Goal: Transaction & Acquisition: Obtain resource

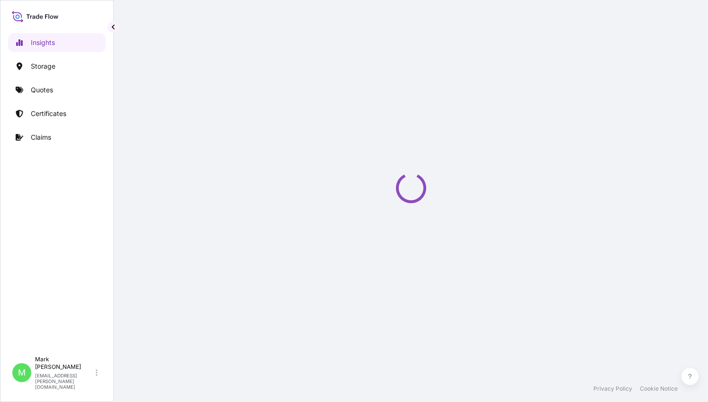
select select "2025"
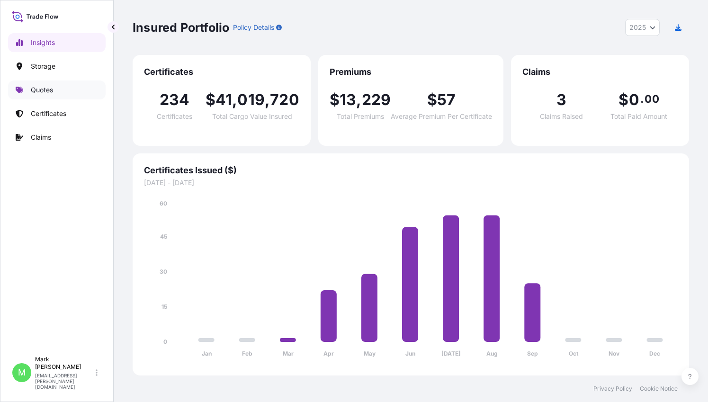
click at [50, 87] on p "Quotes" at bounding box center [42, 89] width 22 height 9
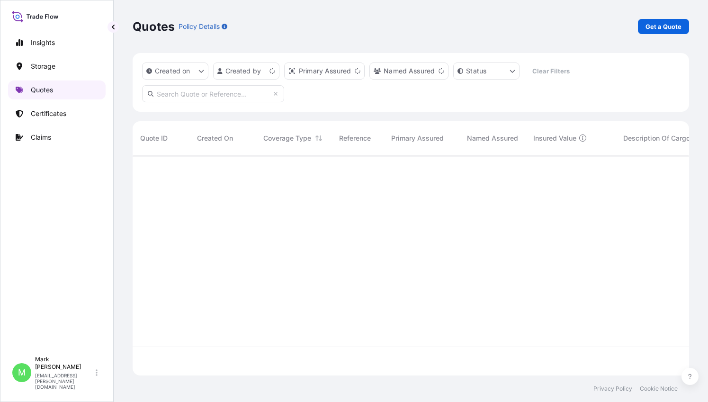
scroll to position [218, 549]
click at [655, 30] on p "Get a Quote" at bounding box center [663, 26] width 36 height 9
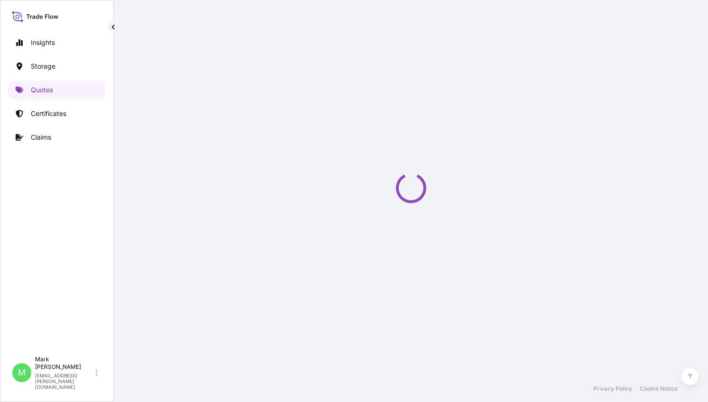
select select "Water"
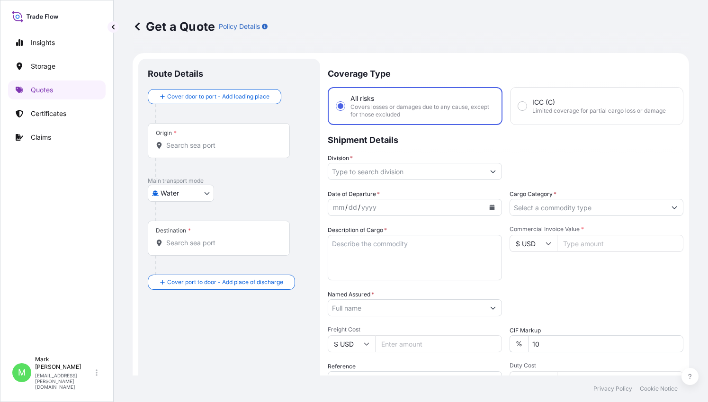
scroll to position [15, 0]
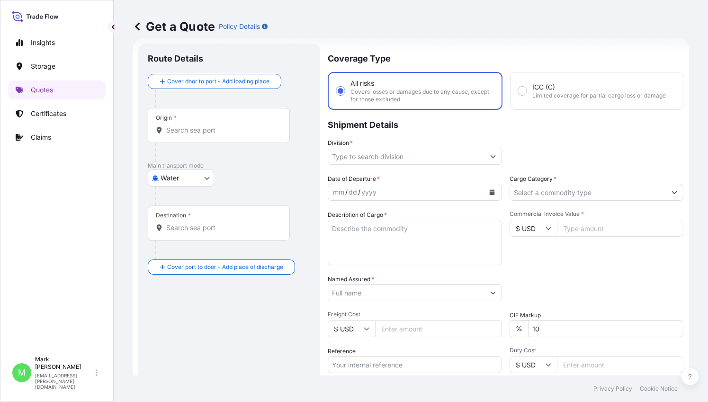
click at [186, 124] on div "Origin *" at bounding box center [219, 125] width 142 height 35
click at [186, 125] on input "Origin *" at bounding box center [222, 129] width 112 height 9
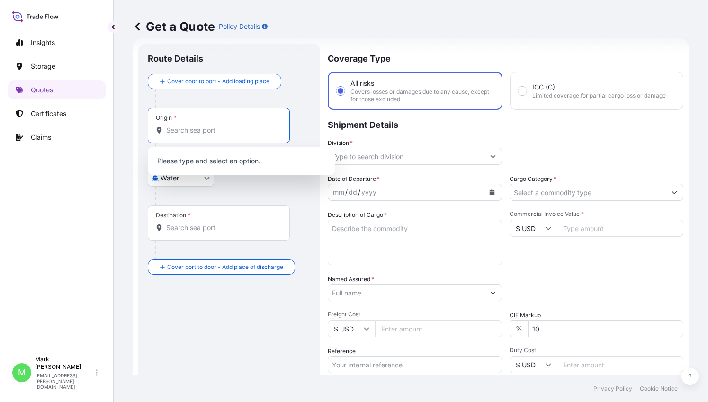
click at [188, 130] on input "Origin *" at bounding box center [222, 129] width 112 height 9
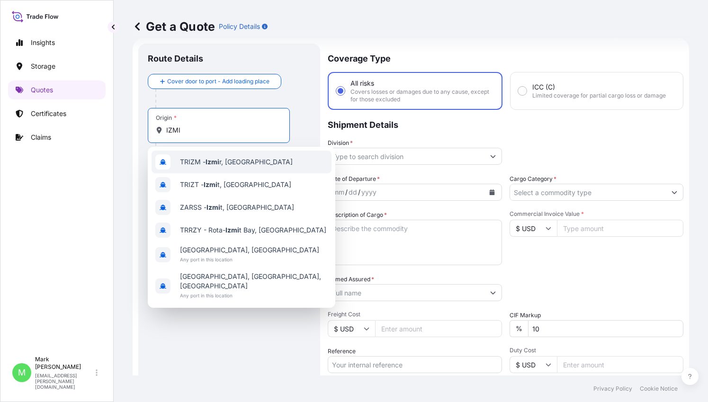
click at [196, 162] on span "TRIZM - Izmi r, Turkey" at bounding box center [236, 161] width 113 height 9
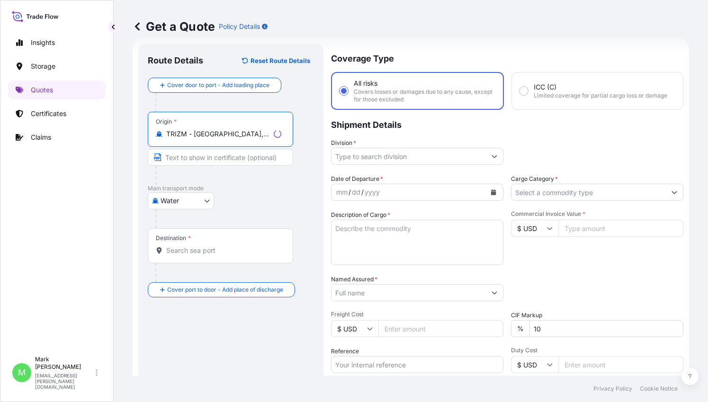
type input "TRIZM - Izmir, Turkey"
click at [178, 199] on body "6 options available. Insights Storage Quotes Certificates Claims M Mark Anthony…" at bounding box center [354, 201] width 708 height 402
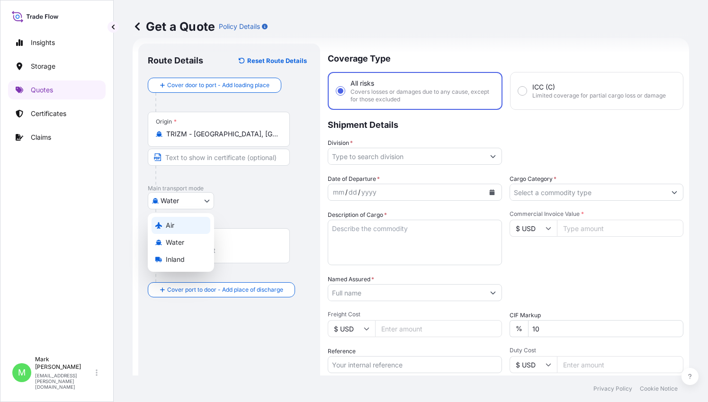
click at [175, 223] on div "Air" at bounding box center [180, 225] width 59 height 17
select select "Air"
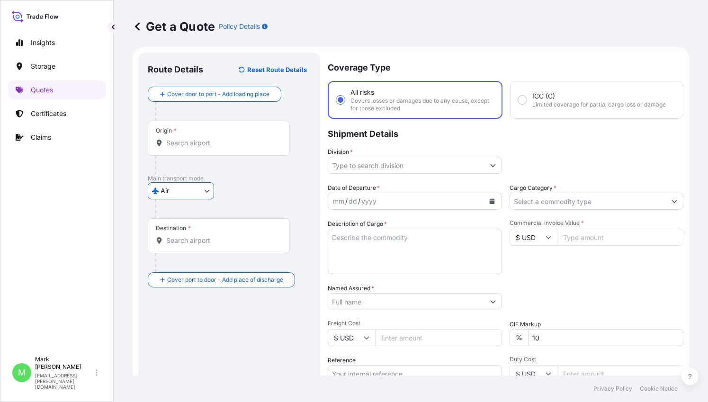
scroll to position [0, 0]
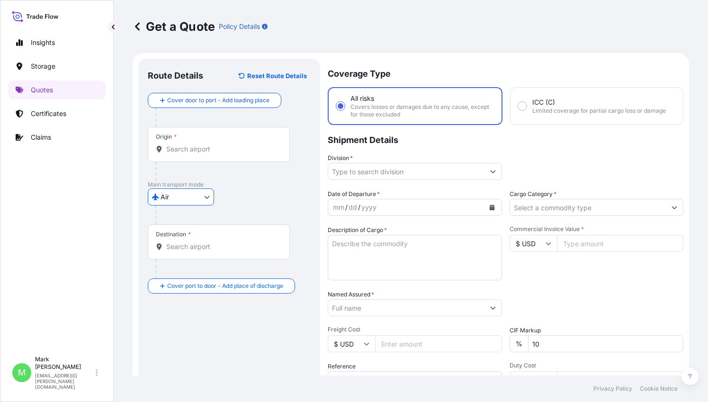
click at [225, 140] on div "Origin *" at bounding box center [219, 144] width 142 height 35
click at [225, 144] on input "Origin *" at bounding box center [222, 148] width 112 height 9
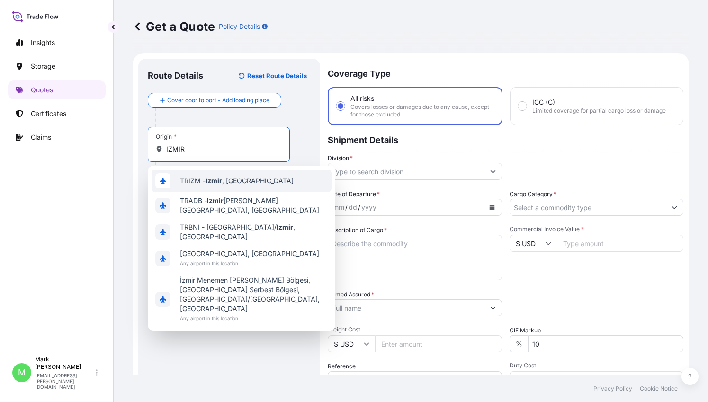
click at [186, 179] on span "TRIZM - Izmir , Turkey" at bounding box center [237, 180] width 114 height 9
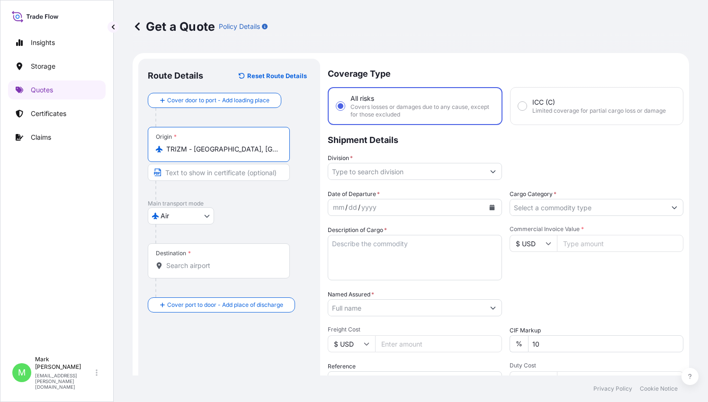
type input "TRIZM - Izmir, Turkey"
click at [226, 263] on input "Destination *" at bounding box center [222, 265] width 112 height 9
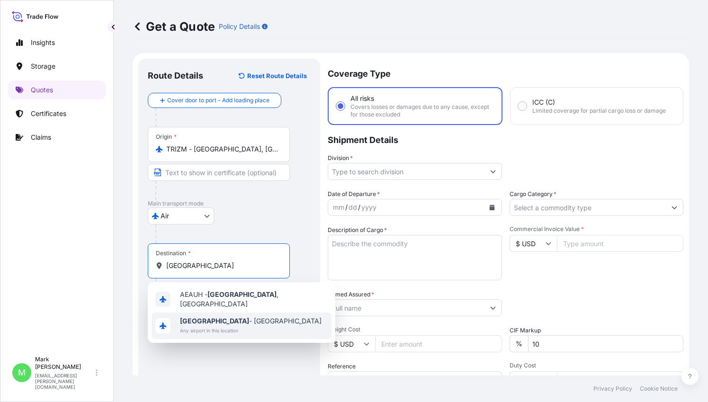
click at [216, 319] on span "Abu Dhabi - United Arab Emirates" at bounding box center [251, 320] width 142 height 9
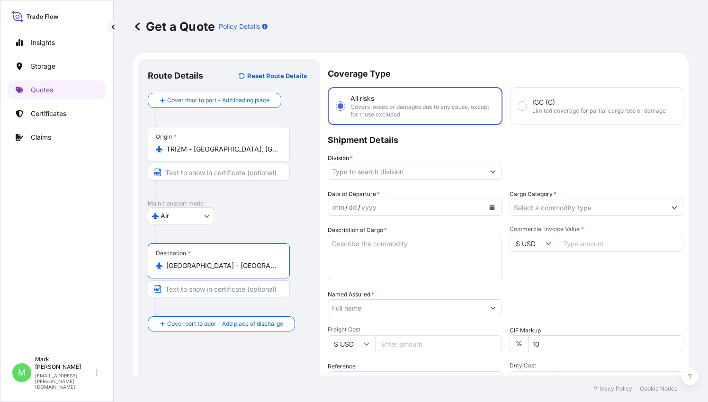
type input "Abu Dhabi - United Arab Emirates"
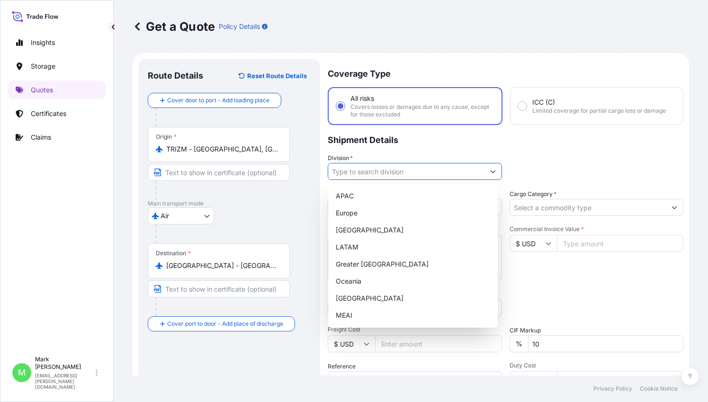
click at [355, 167] on input "Division *" at bounding box center [406, 171] width 156 height 17
click at [361, 309] on div "MEAI" at bounding box center [413, 315] width 162 height 17
type input "MEAI"
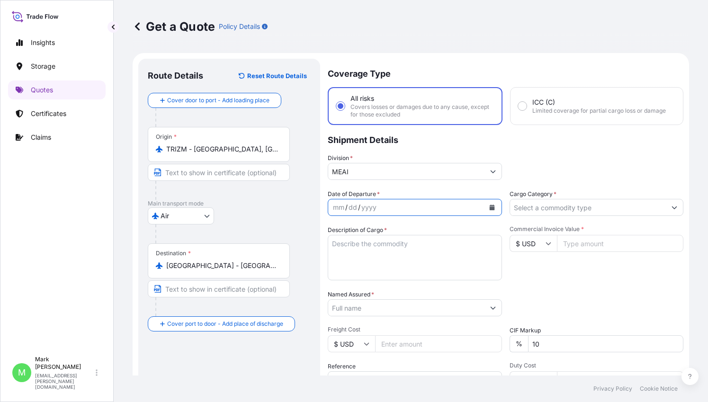
click at [489, 210] on button "Calendar" at bounding box center [491, 207] width 15 height 15
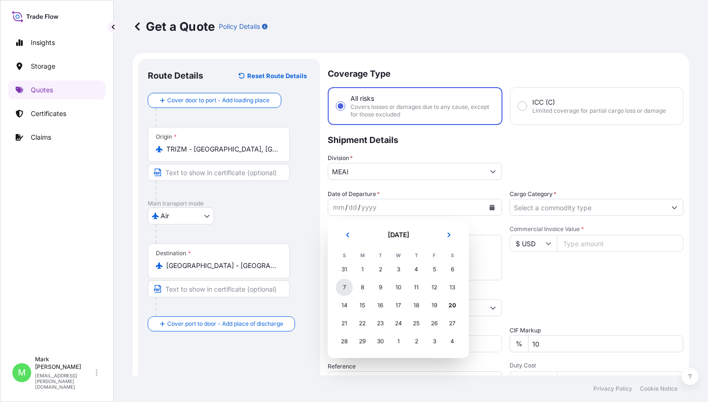
click at [345, 286] on div "7" at bounding box center [344, 287] width 17 height 17
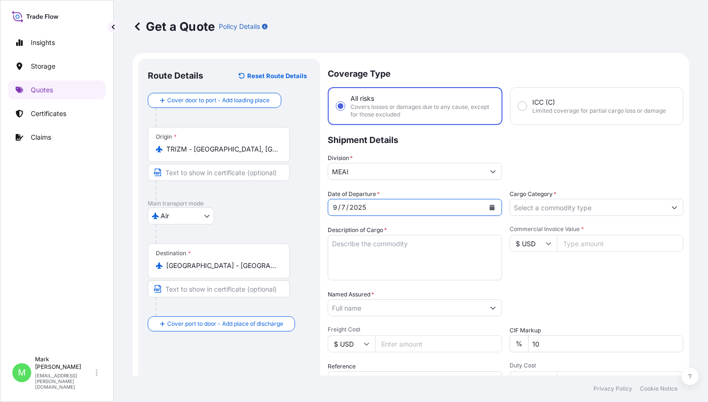
click at [433, 262] on textarea "Description of Cargo *" at bounding box center [415, 257] width 174 height 45
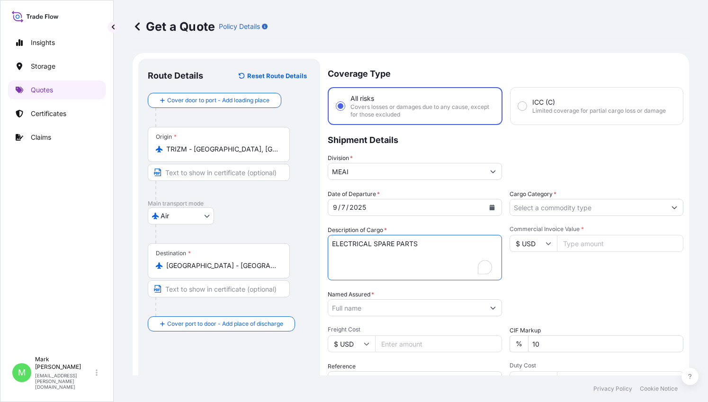
type textarea "ELECTRICAL SPARE PARTS"
click at [515, 212] on input "Cargo Category *" at bounding box center [582, 207] width 152 height 17
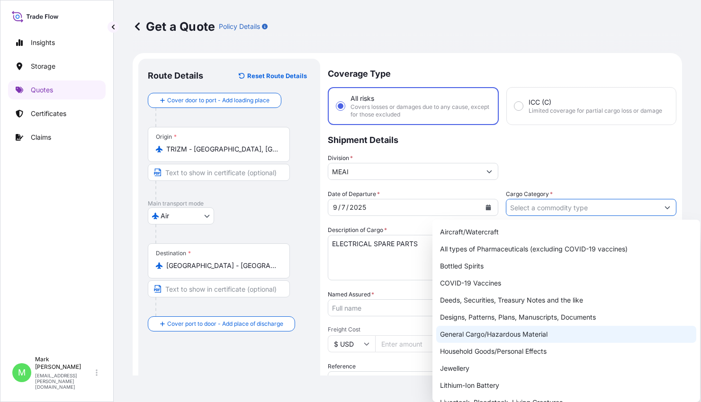
click at [496, 331] on div "General Cargo/Hazardous Material" at bounding box center [566, 334] width 260 height 17
type input "General Cargo/Hazardous Material"
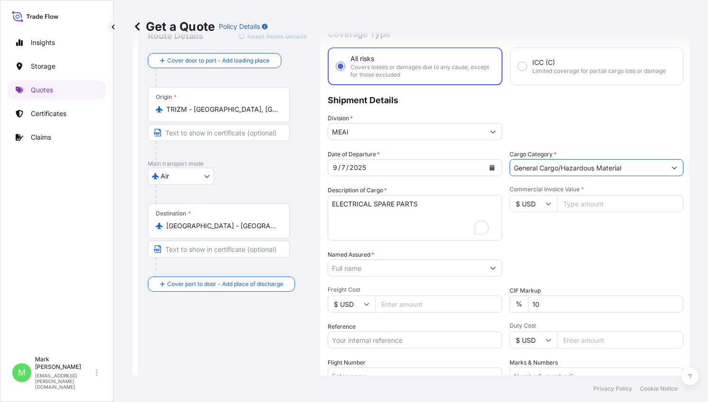
scroll to position [95, 0]
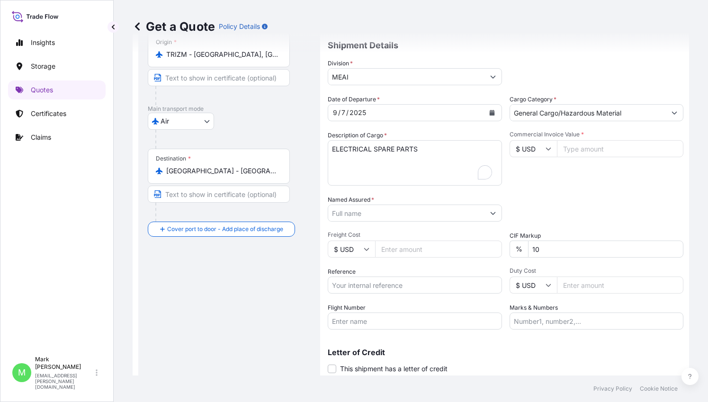
click at [584, 151] on input "Commercial Invoice Value *" at bounding box center [620, 148] width 127 height 17
type input "6797"
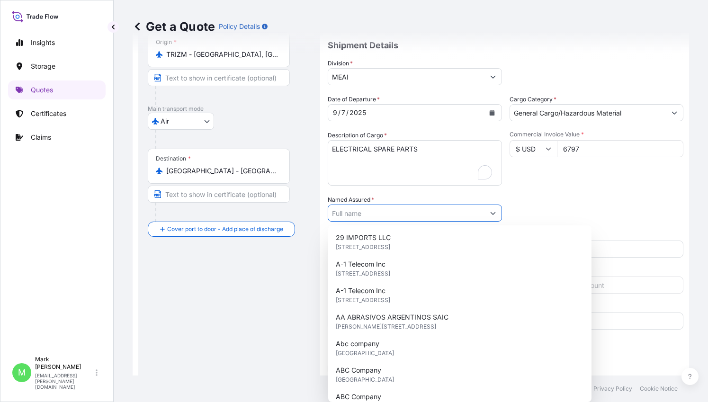
click at [398, 213] on input "Named Assured *" at bounding box center [406, 212] width 156 height 17
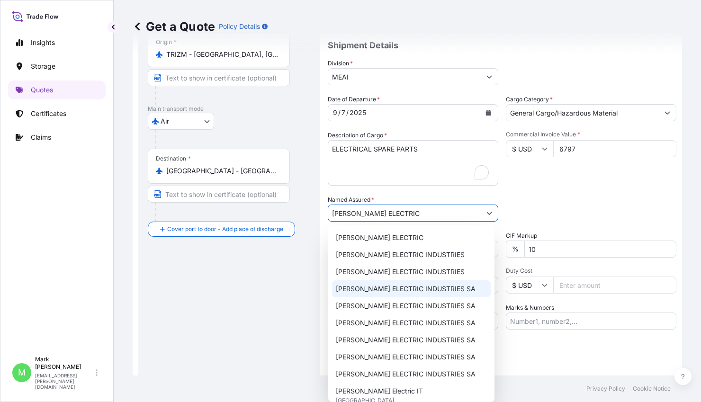
click at [444, 289] on span "SCHNEIDER ELECTRIC INDUSTRIES SA" at bounding box center [406, 288] width 140 height 9
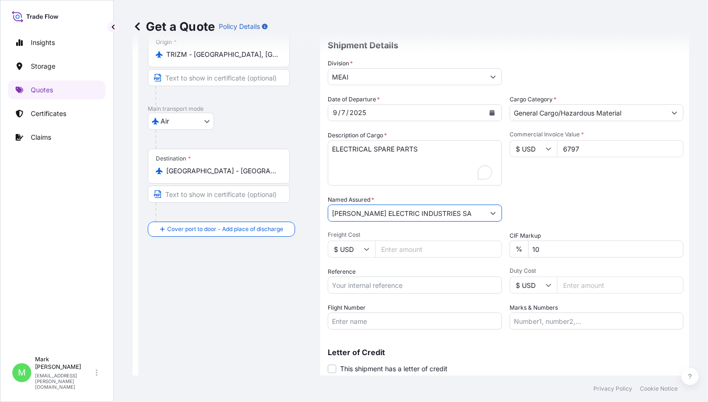
type input "SCHNEIDER ELECTRIC INDUSTRIES SA"
click at [391, 253] on input "Freight Cost" at bounding box center [438, 248] width 127 height 17
type input "4200"
click at [342, 246] on input "$ USD" at bounding box center [351, 248] width 47 height 17
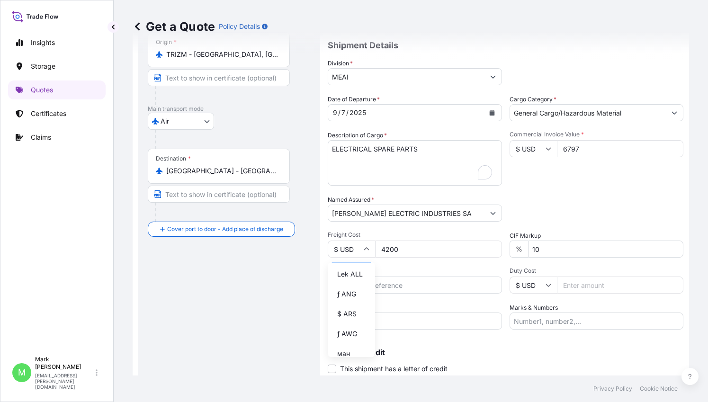
click at [350, 263] on div "د.إ AED" at bounding box center [351, 254] width 40 height 18
type input "د.إ AED"
click at [414, 288] on input "Reference" at bounding box center [415, 284] width 174 height 17
type input "S.O. 467334, 176-04191412"
click at [399, 322] on input "Flight Number" at bounding box center [415, 320] width 174 height 17
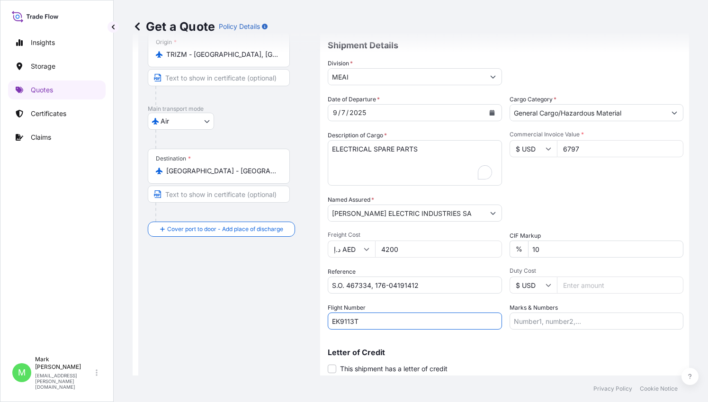
scroll to position [125, 0]
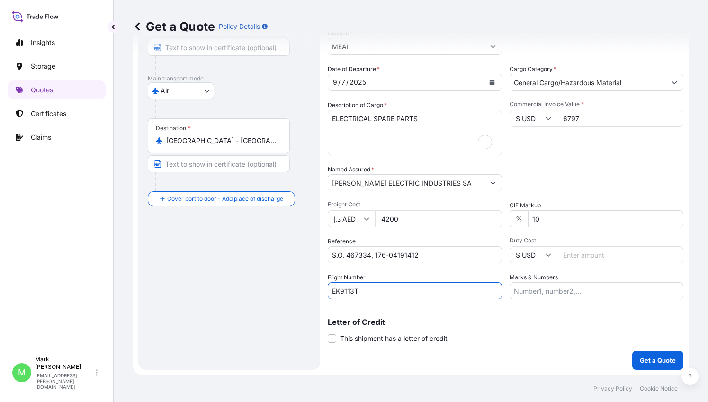
type input "EK9113T"
click at [580, 292] on input "Marks & Numbers" at bounding box center [596, 290] width 174 height 17
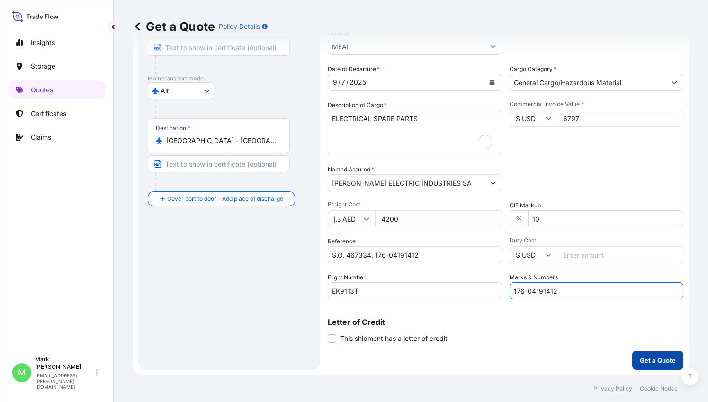
type input "176-04191412"
click at [639, 361] on p "Get a Quote" at bounding box center [657, 359] width 36 height 9
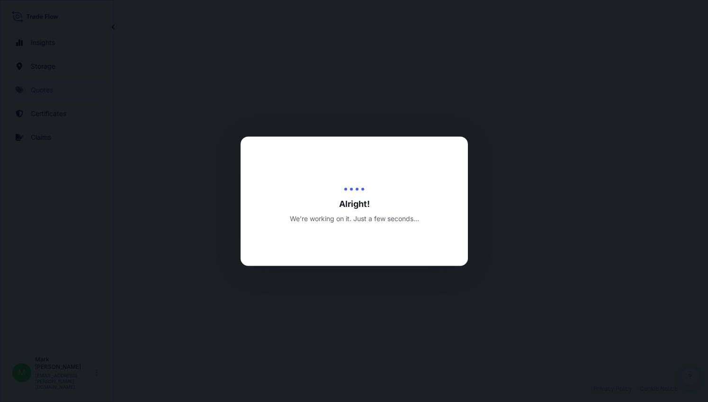
select select "Air"
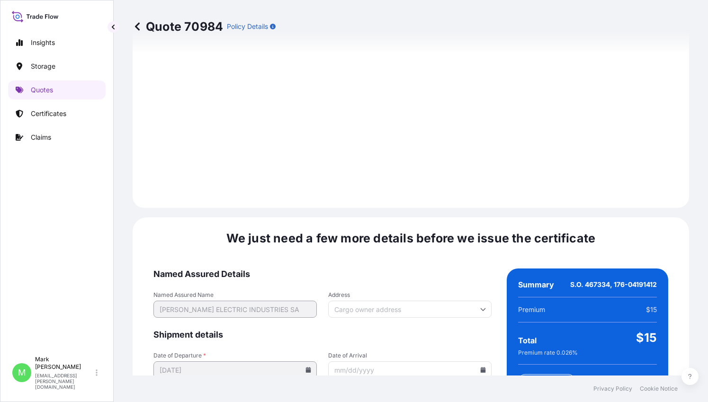
scroll to position [1426, 0]
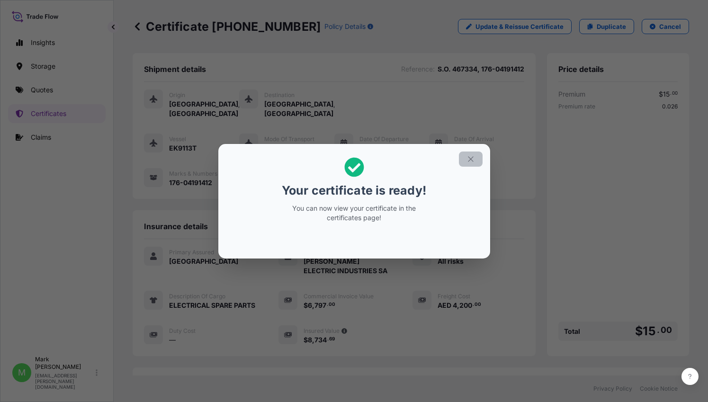
click at [473, 161] on icon "button" at bounding box center [470, 159] width 9 height 9
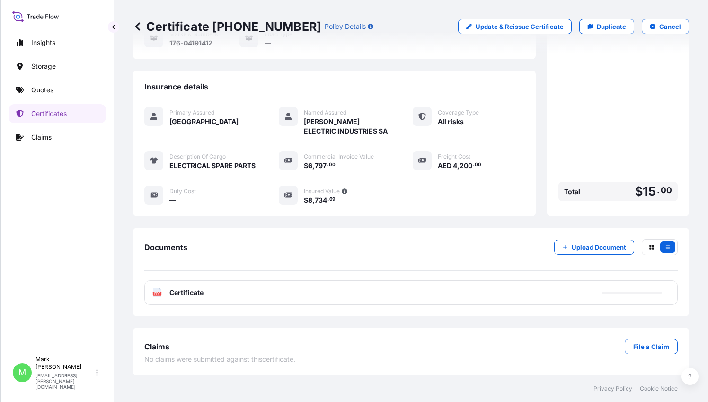
scroll to position [149, 0]
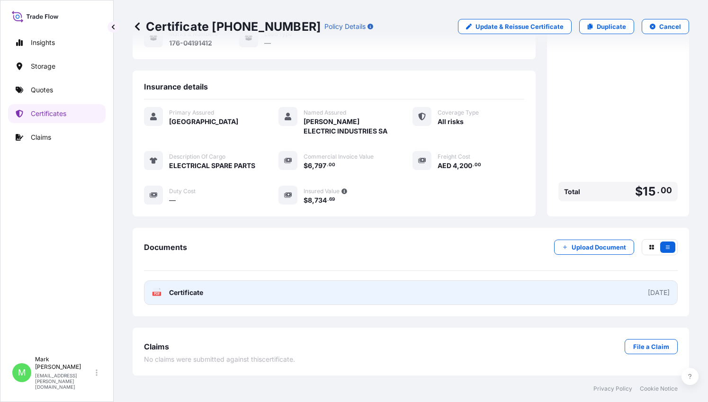
click at [548, 286] on link "PDF Certificate 2025-09-20" at bounding box center [410, 292] width 533 height 25
